Goal: Transaction & Acquisition: Purchase product/service

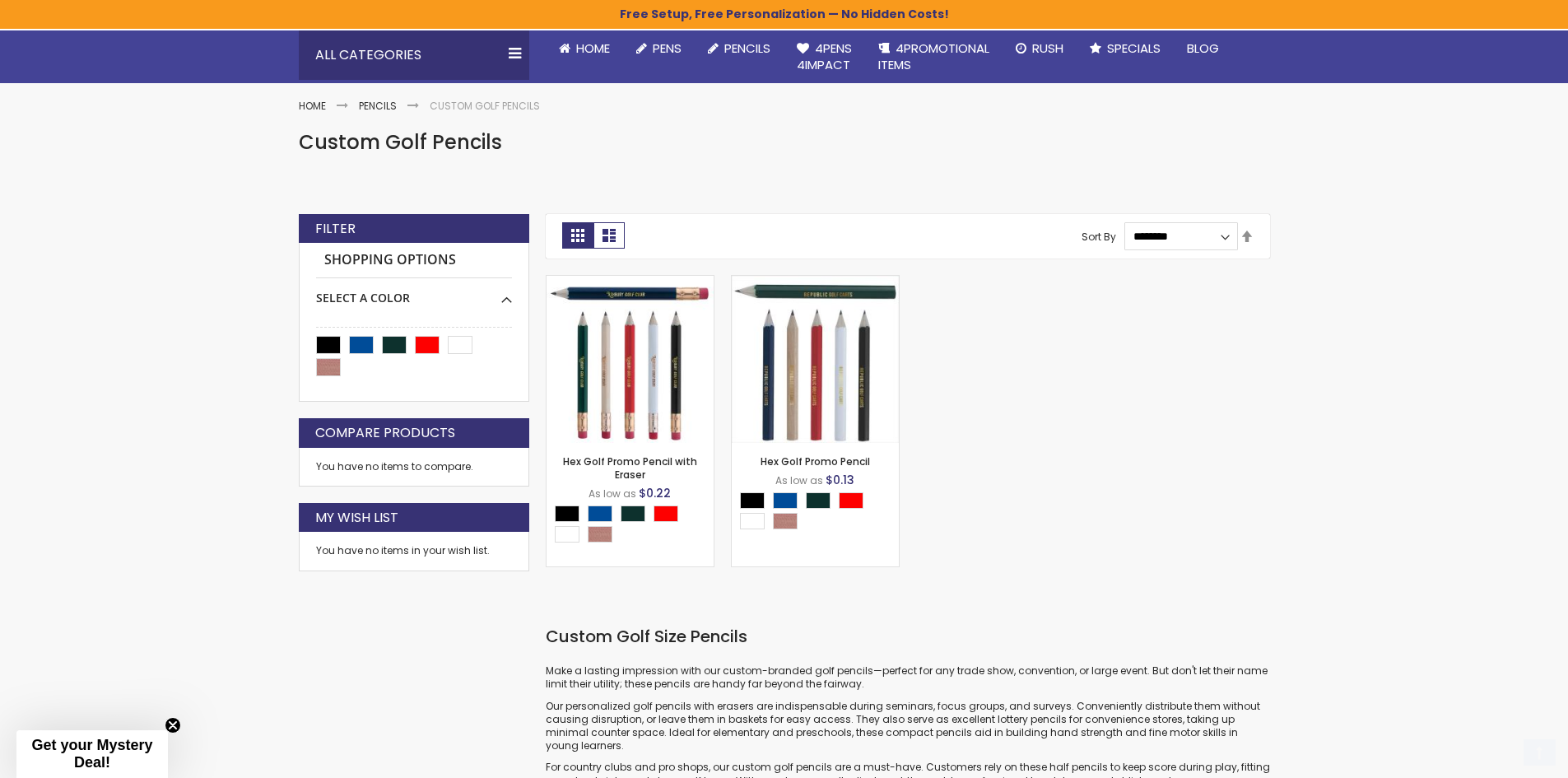
scroll to position [165, 0]
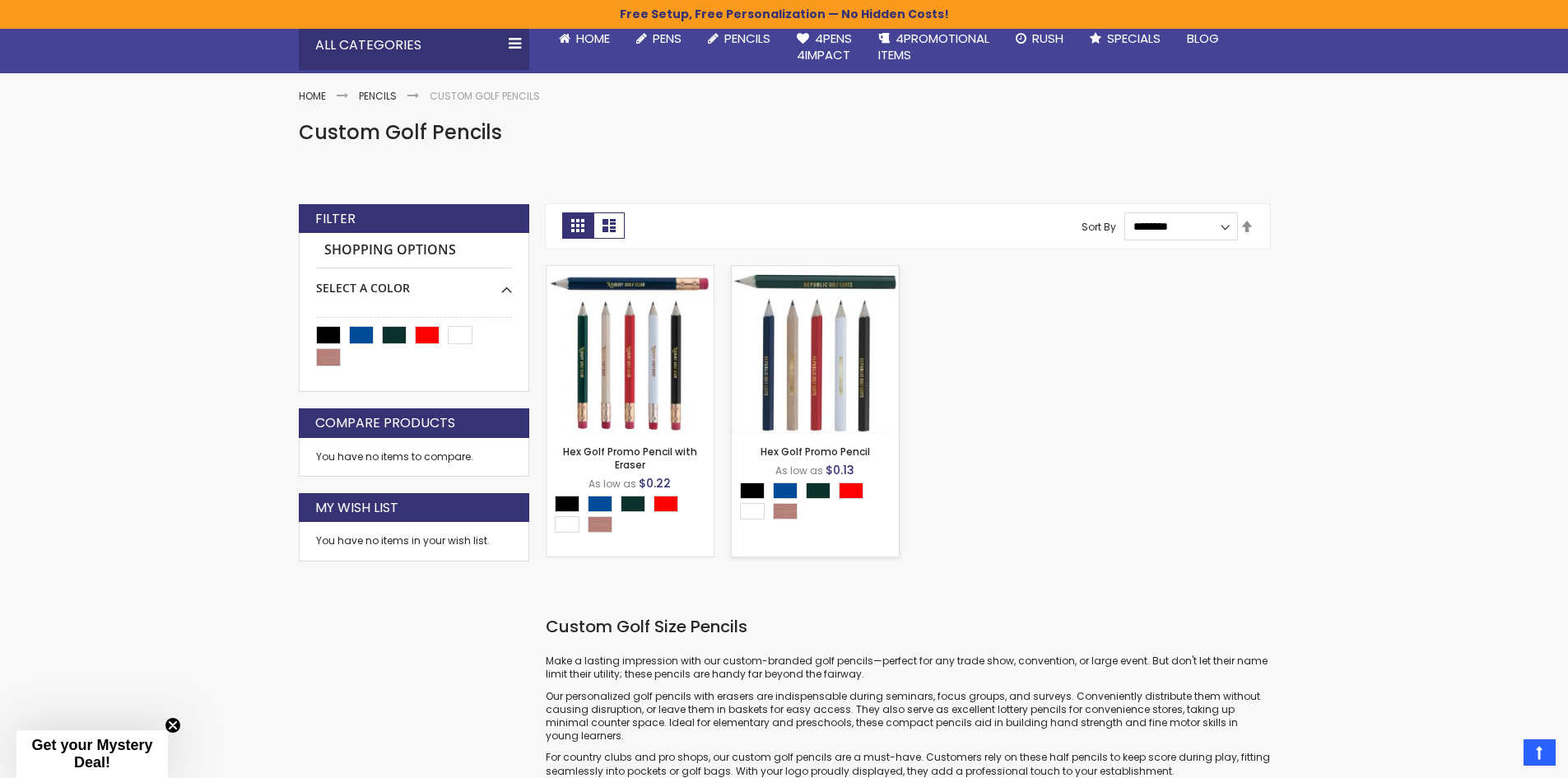
click at [812, 338] on img at bounding box center [816, 350] width 168 height 168
click at [830, 387] on img at bounding box center [816, 350] width 168 height 168
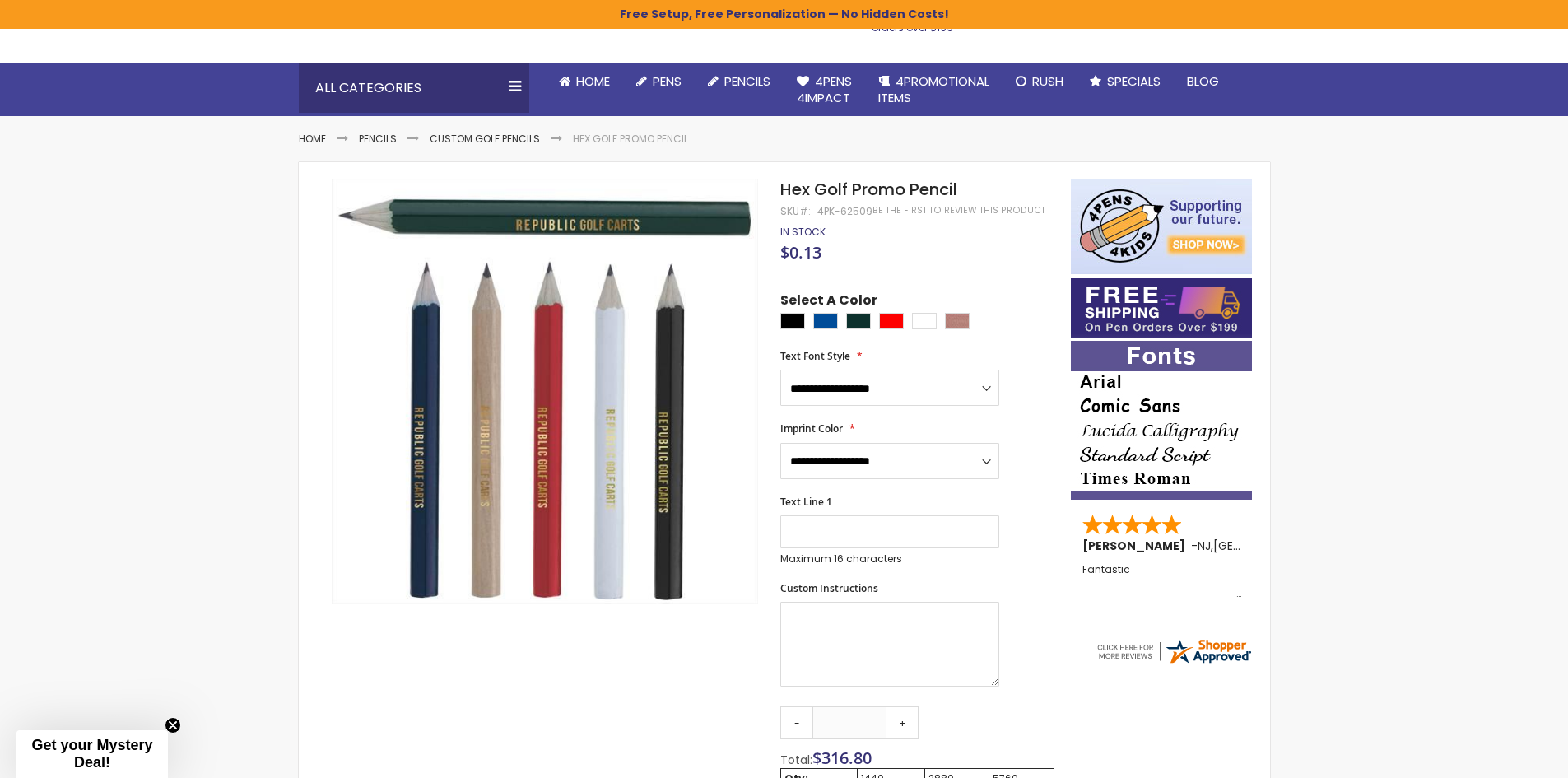
scroll to position [165, 0]
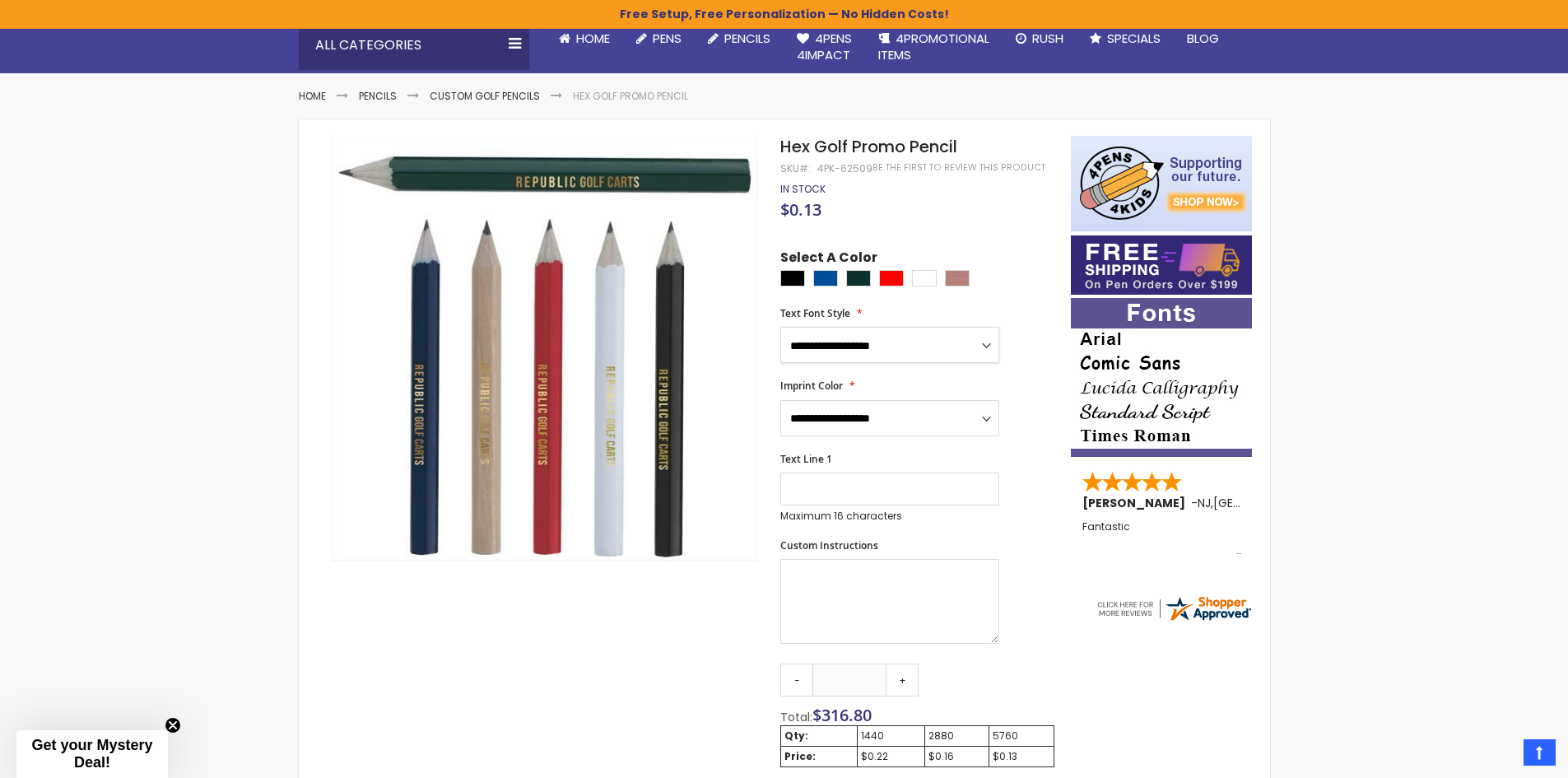
click at [986, 343] on select "**********" at bounding box center [890, 344] width 219 height 36
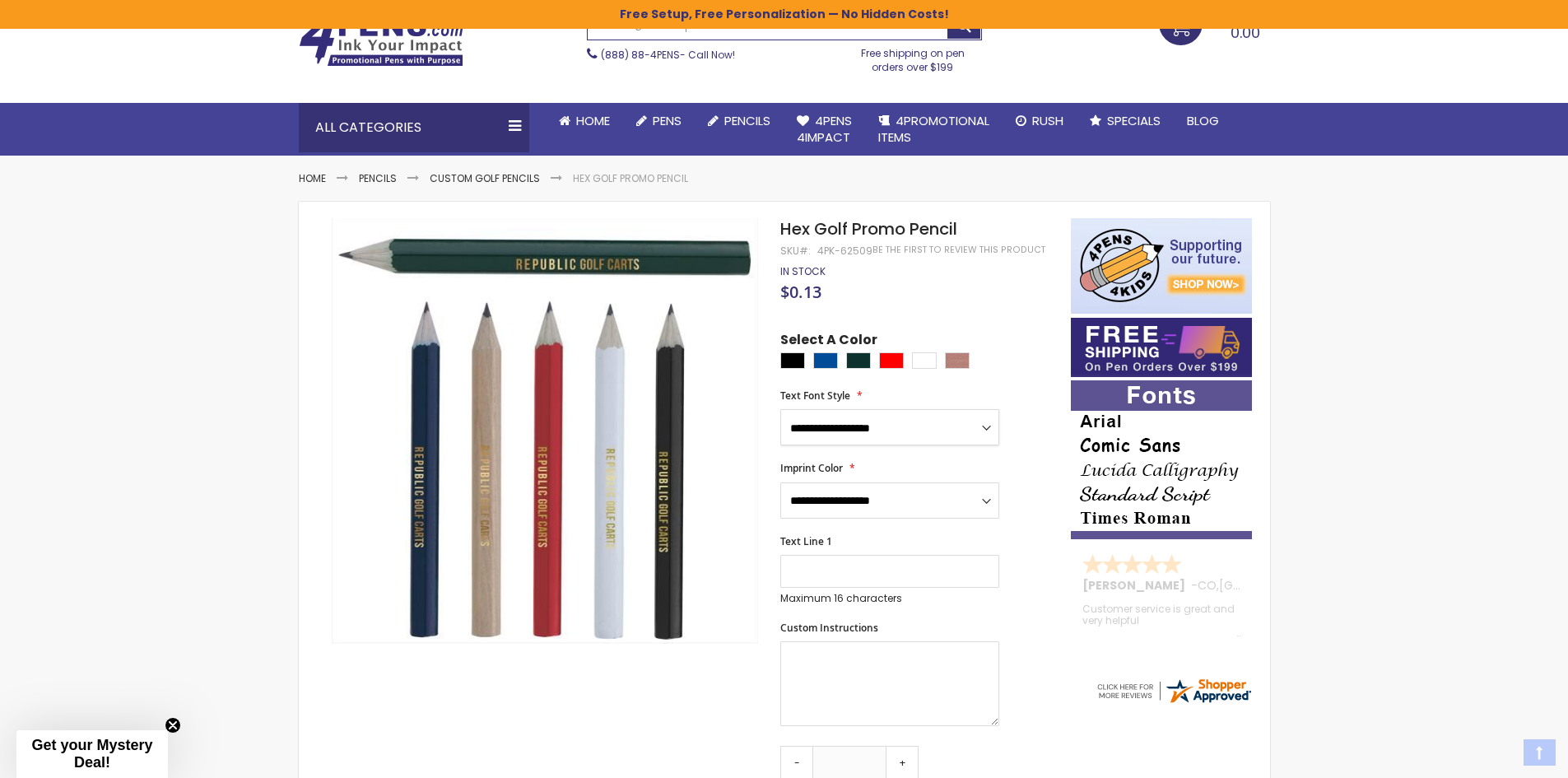
scroll to position [0, 0]
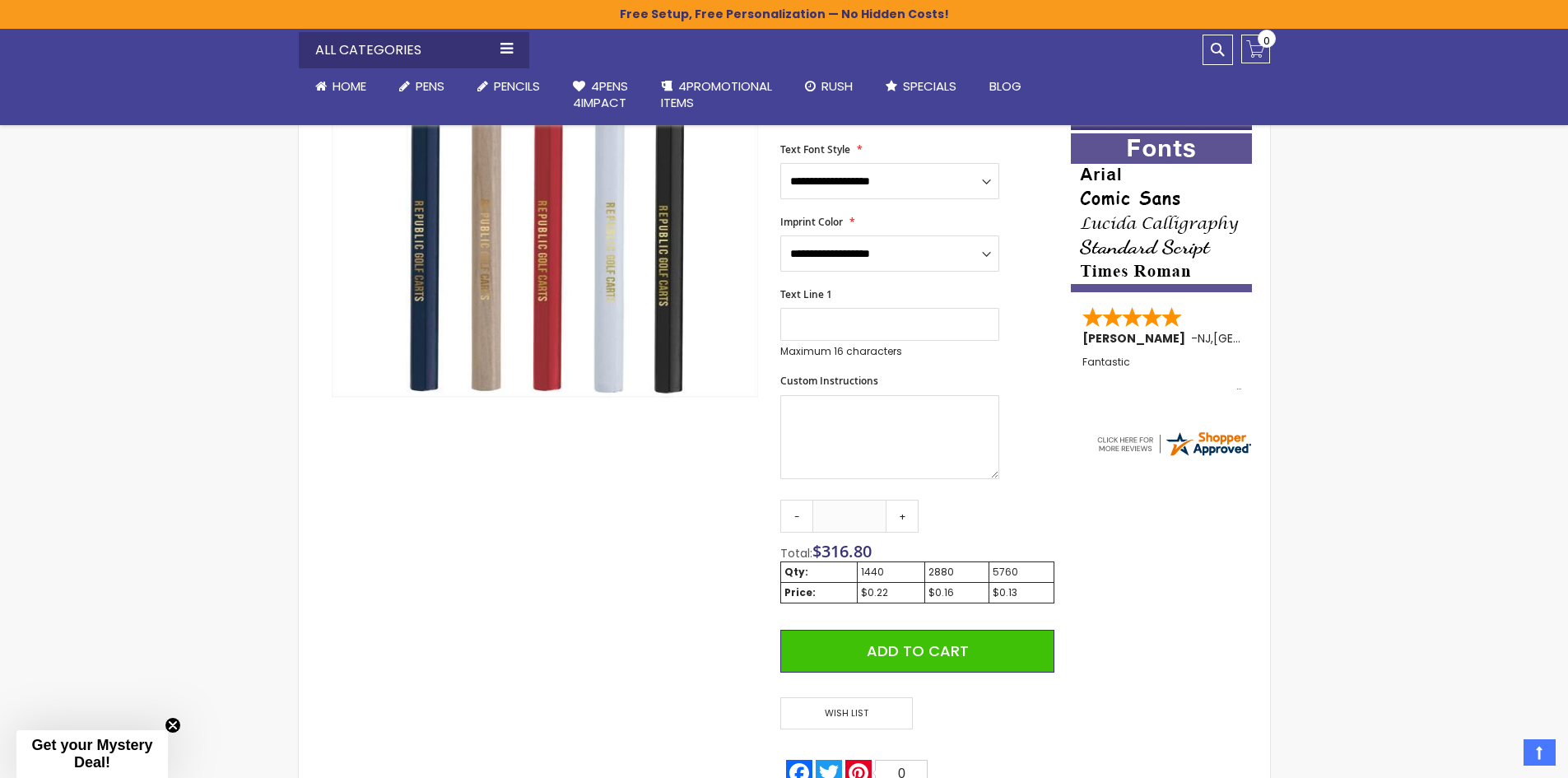
scroll to position [330, 0]
click at [786, 528] on link "-" at bounding box center [797, 516] width 33 height 33
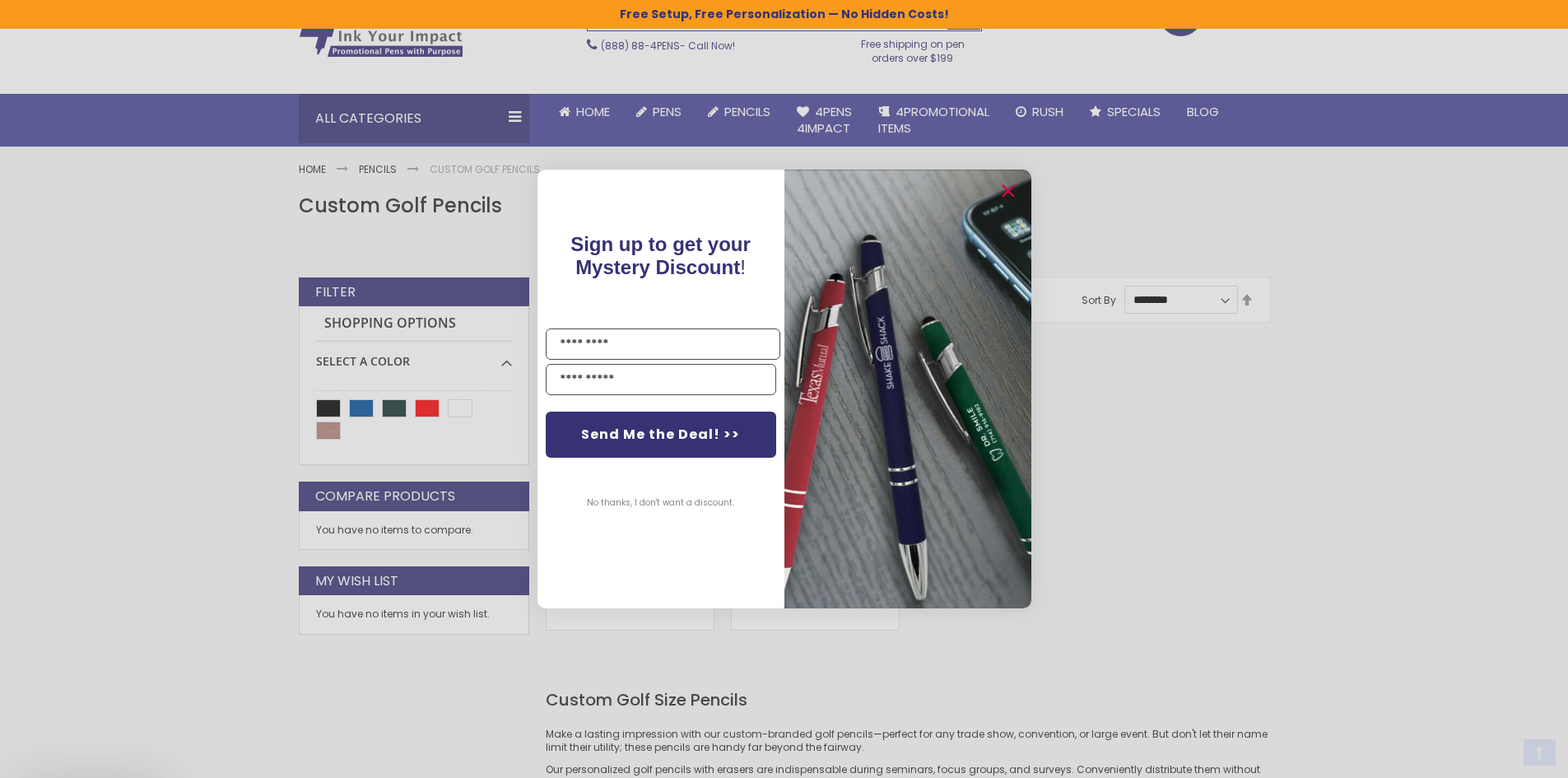
scroll to position [247, 0]
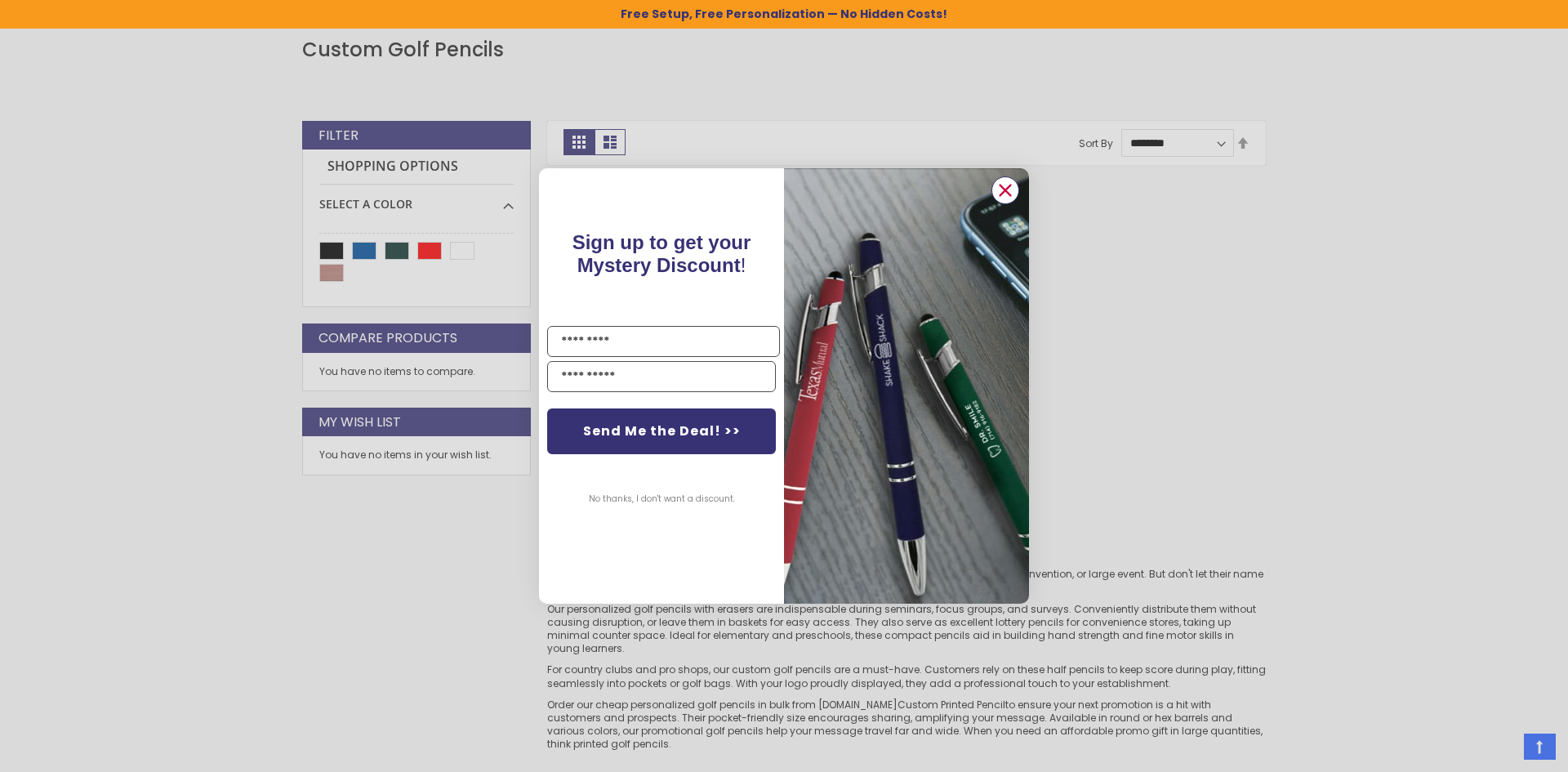
click at [1007, 185] on circle "Close dialog" at bounding box center [1005, 190] width 25 height 25
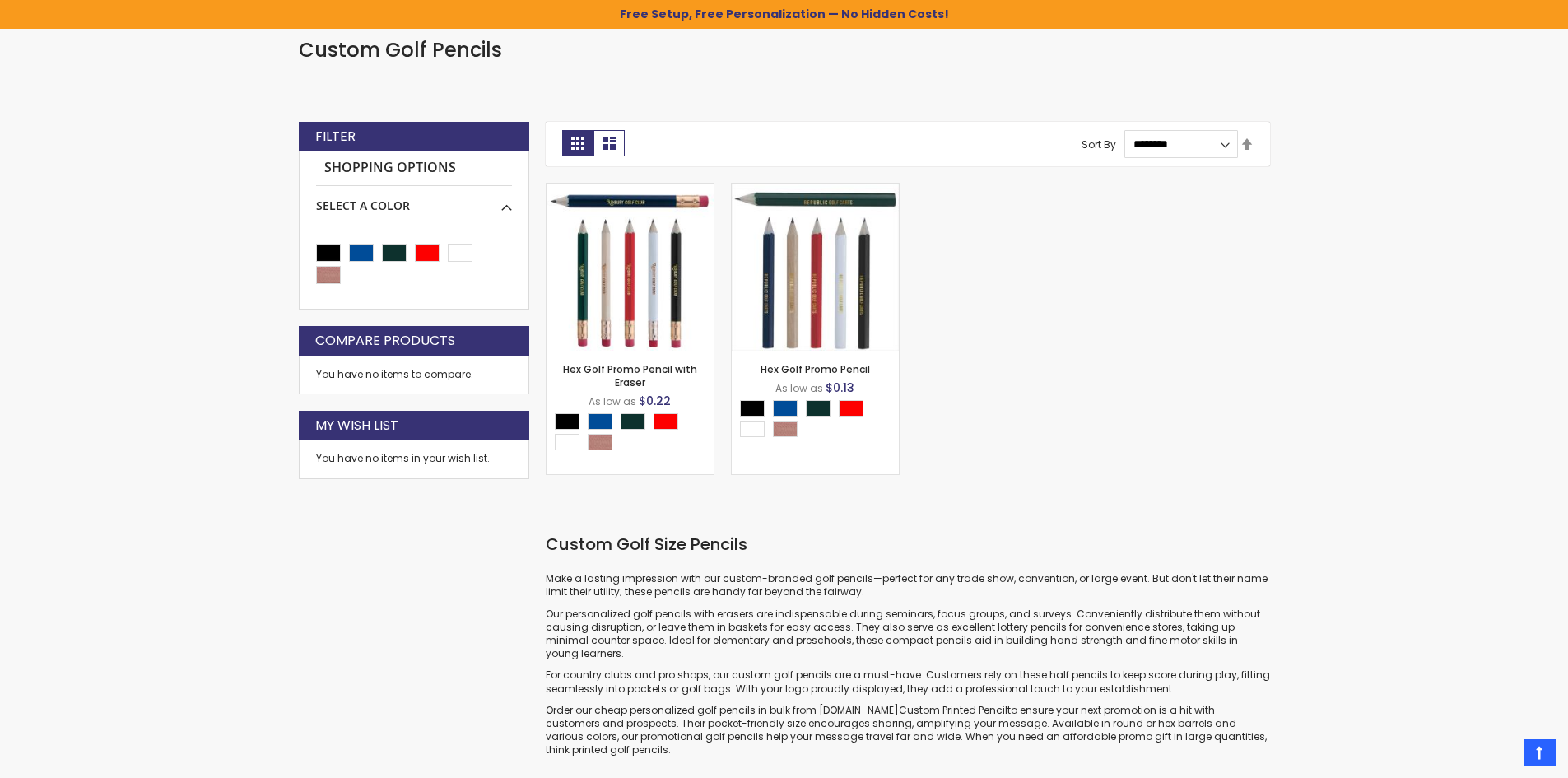
click at [858, 308] on img at bounding box center [816, 267] width 168 height 168
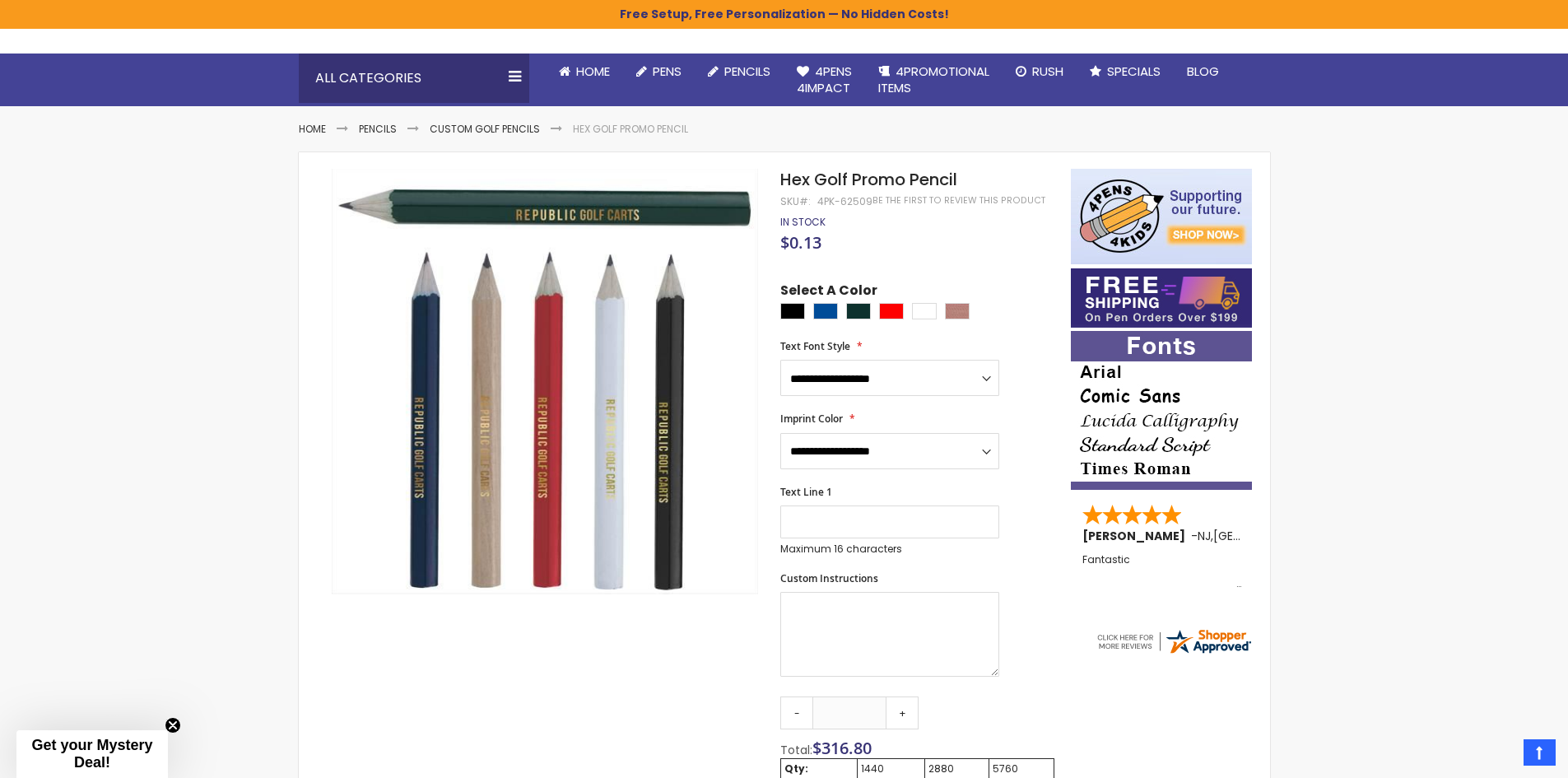
scroll to position [82, 0]
